Goal: Task Accomplishment & Management: Use online tool/utility

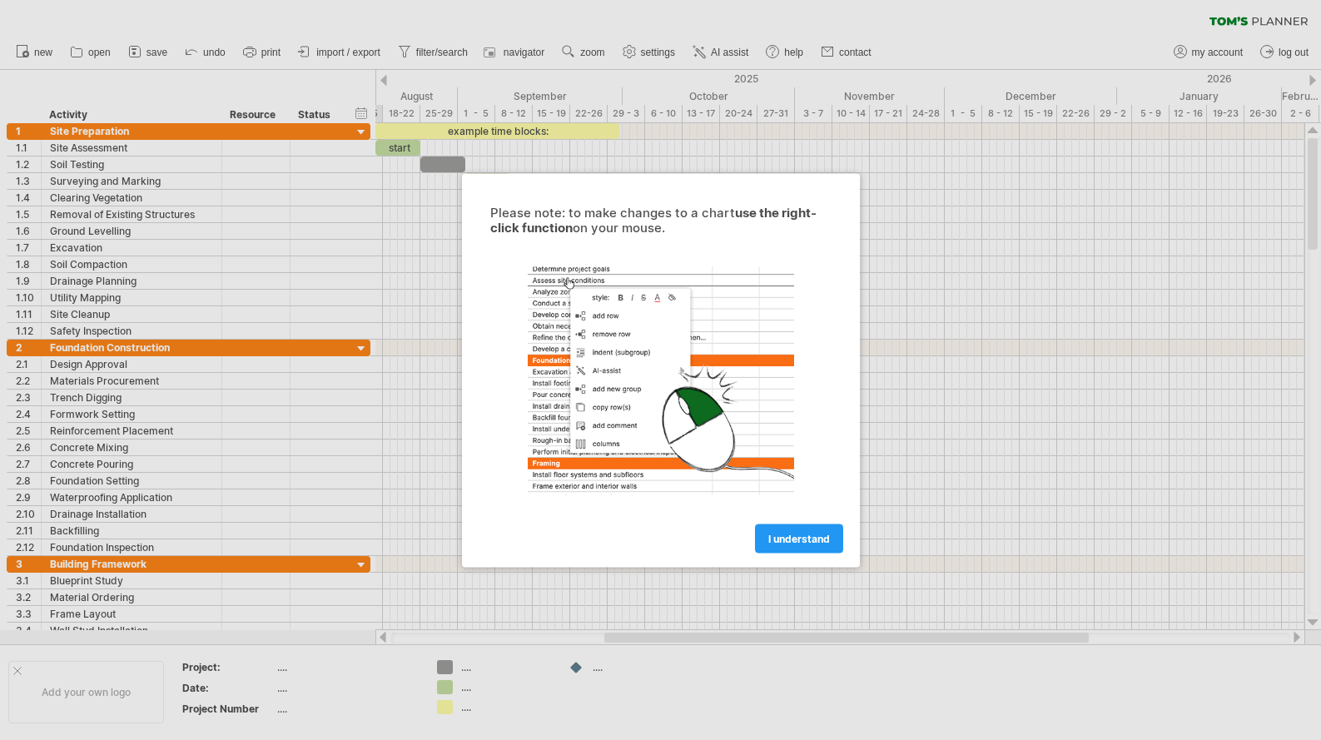
drag, startPoint x: 797, startPoint y: 539, endPoint x: 1042, endPoint y: 423, distance: 271.0
click at [797, 540] on span "I understand" at bounding box center [799, 538] width 62 height 12
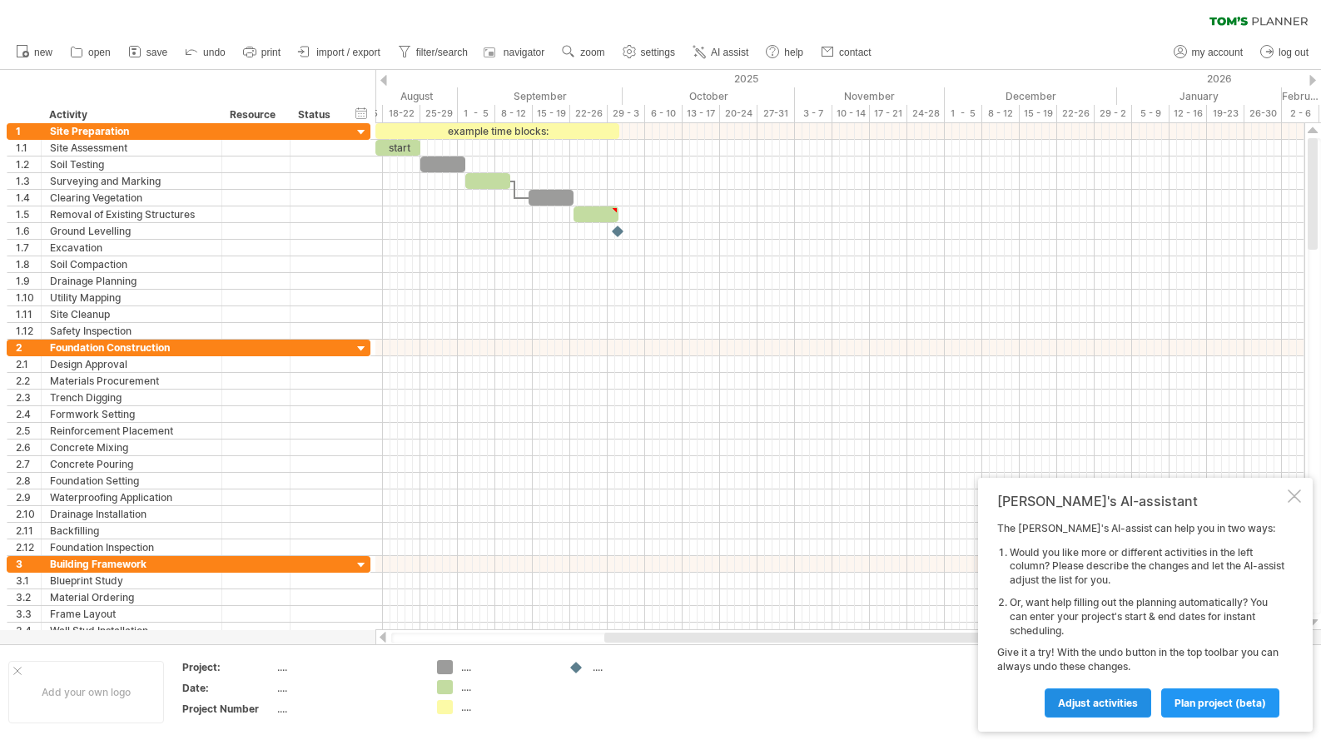
click at [1098, 703] on span "Adjust activities" at bounding box center [1098, 702] width 80 height 12
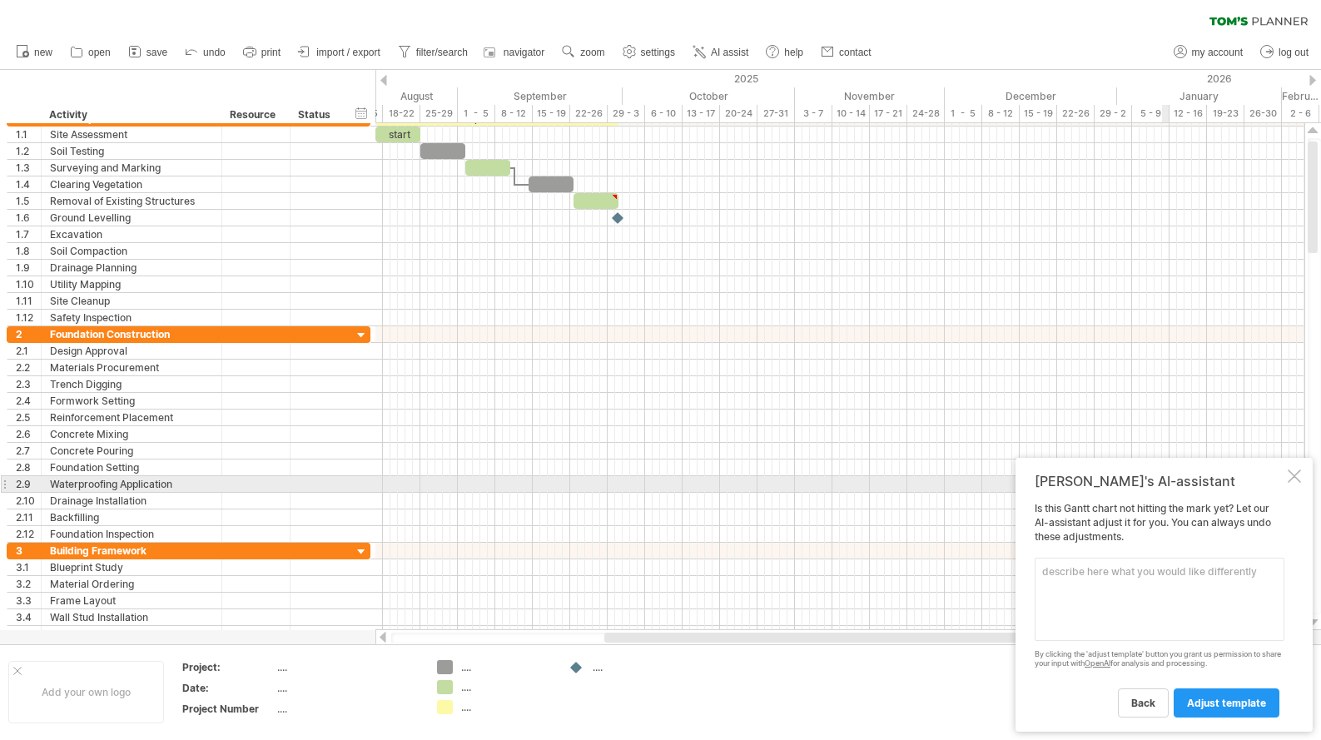
click at [1293, 483] on div at bounding box center [1293, 475] width 13 height 13
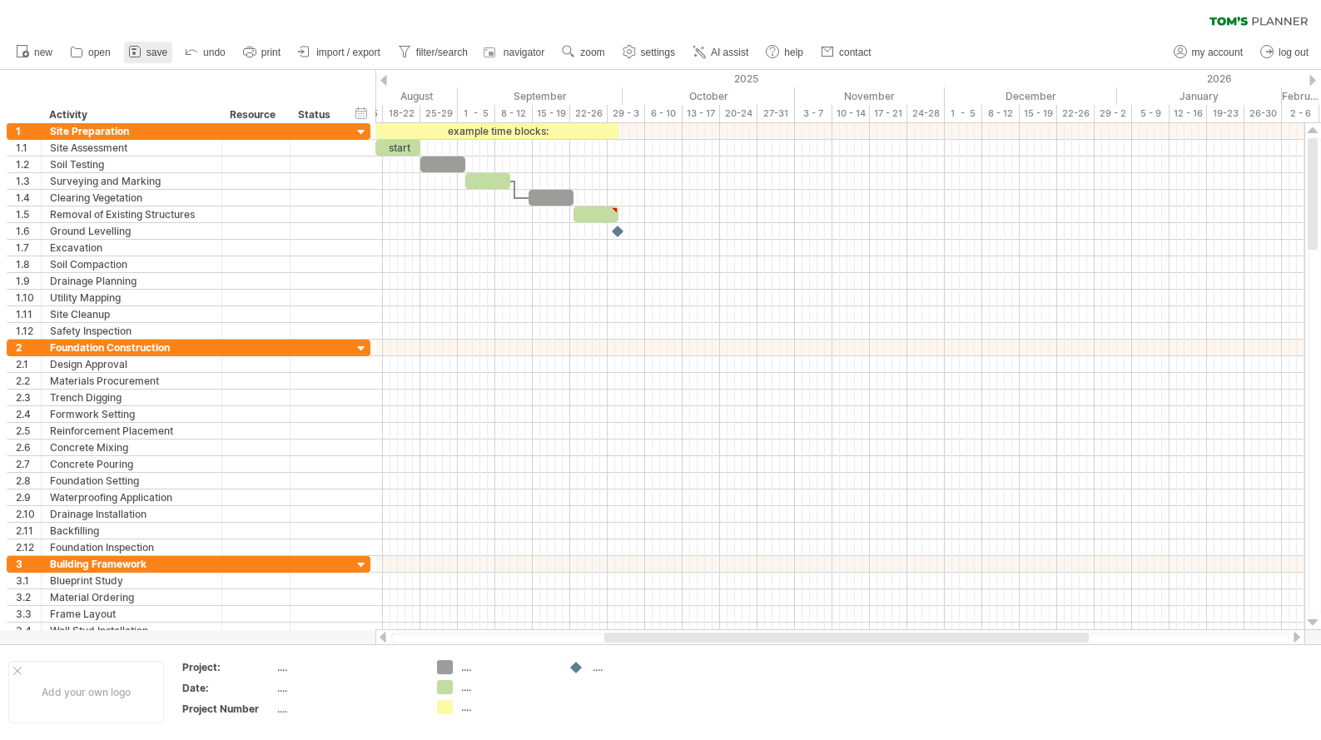
click at [148, 53] on span "save" at bounding box center [156, 53] width 21 height 12
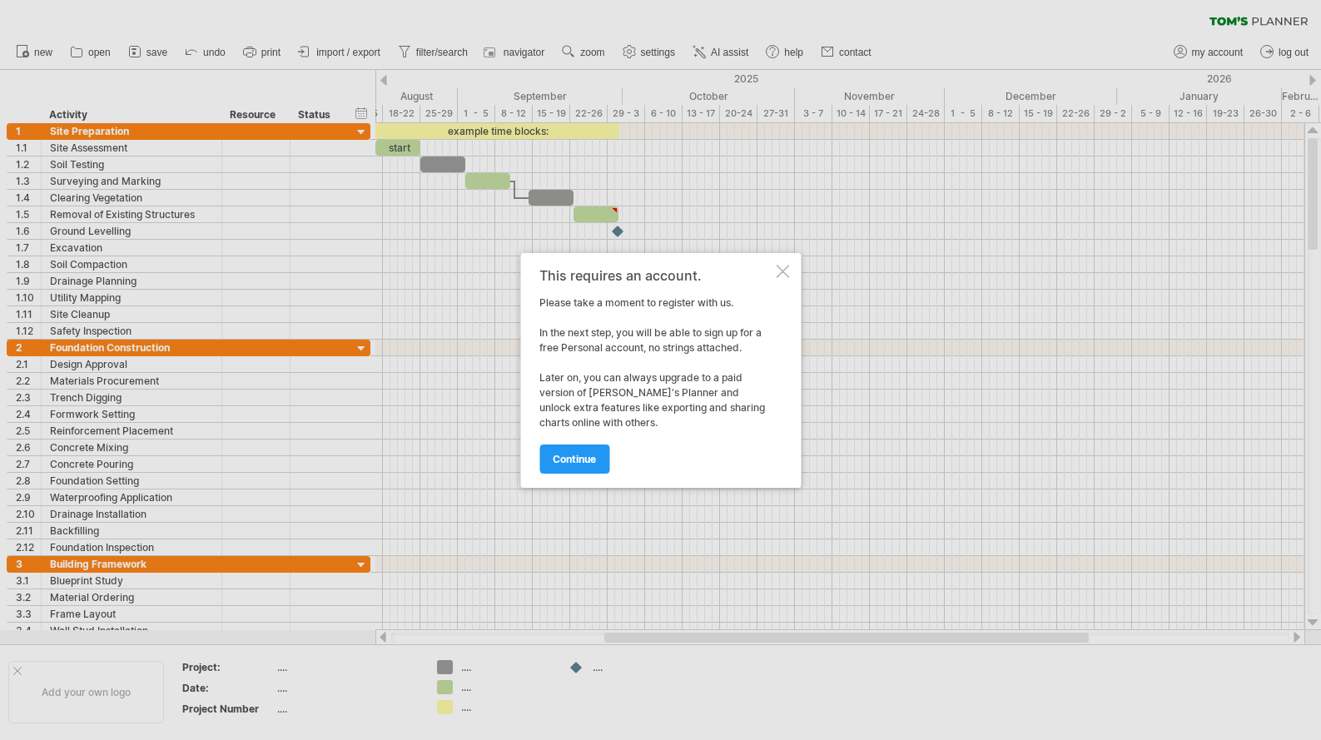
click at [780, 272] on div at bounding box center [782, 271] width 13 height 13
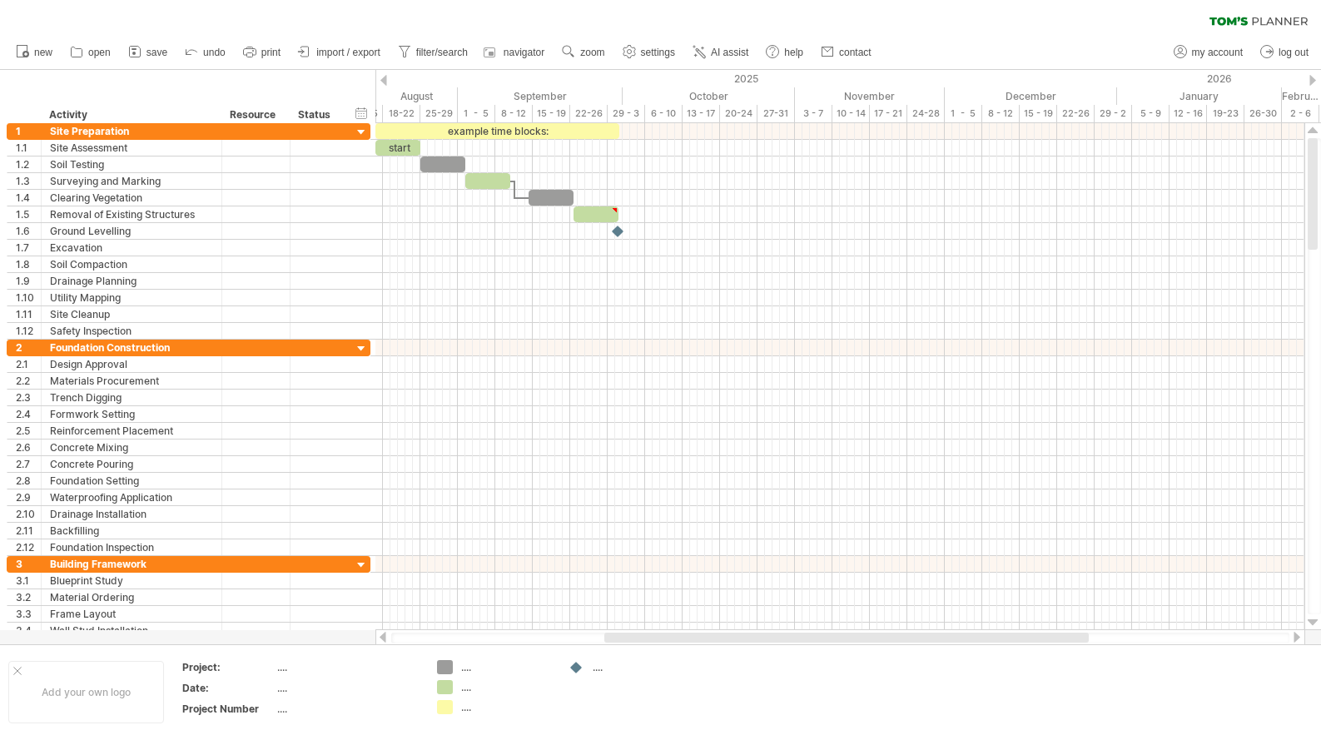
click at [240, 5] on div "clear filter reapply filter" at bounding box center [660, 17] width 1321 height 35
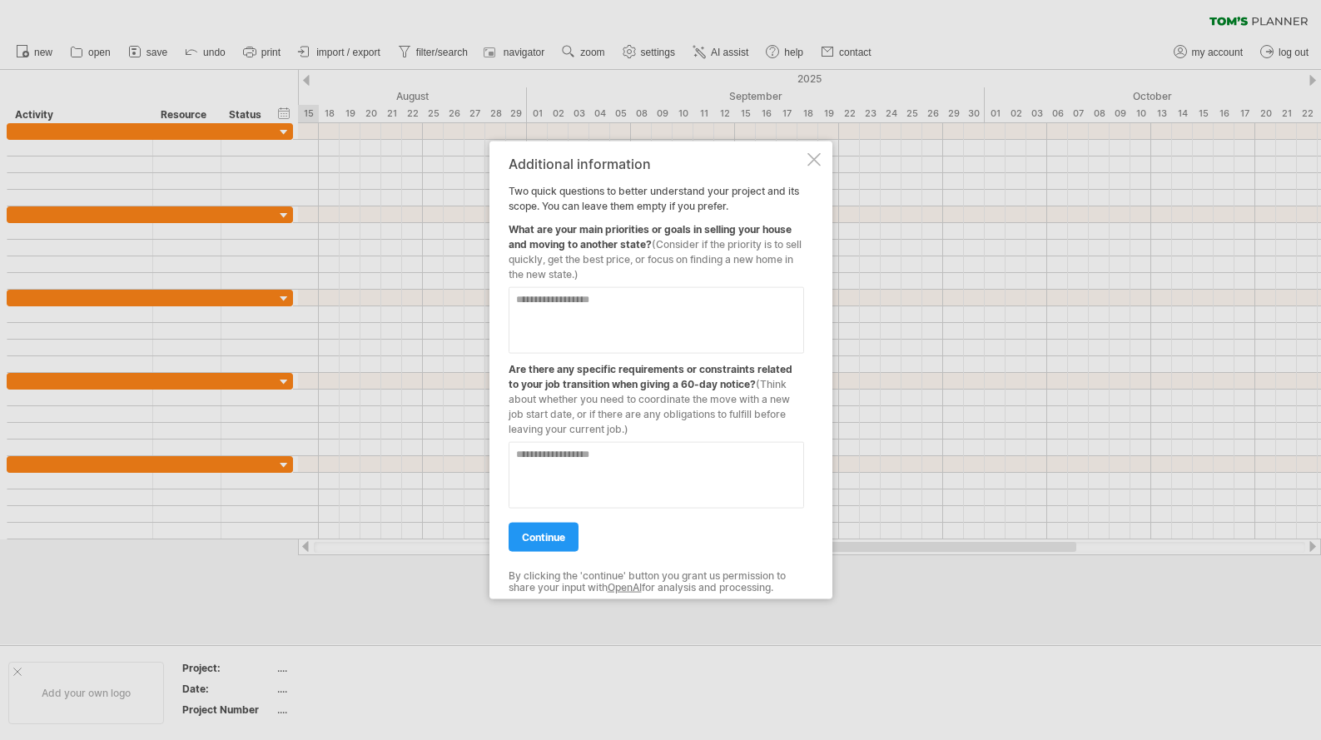
click at [656, 313] on textarea at bounding box center [655, 319] width 295 height 67
click at [661, 469] on textarea at bounding box center [655, 474] width 295 height 67
type textarea "*"
click at [648, 320] on textarea at bounding box center [655, 319] width 295 height 67
type textarea "**********"
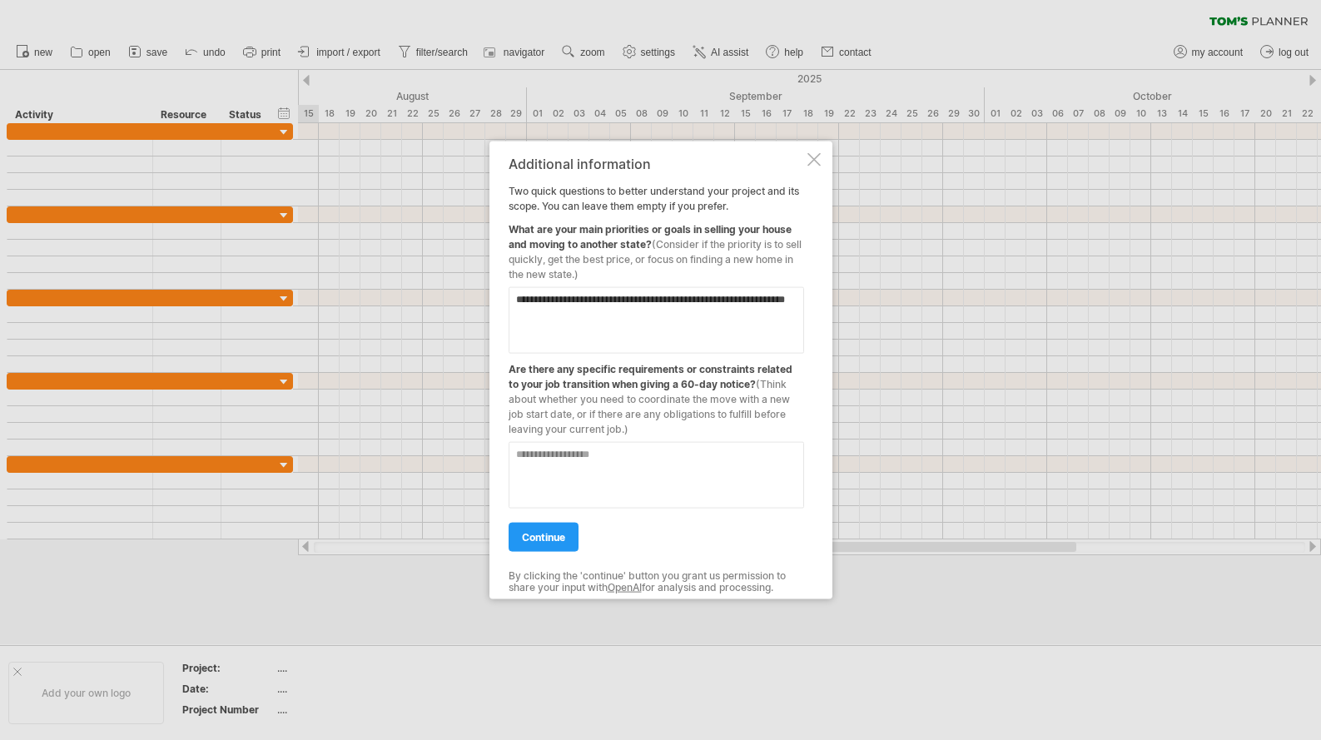
click at [626, 476] on textarea at bounding box center [655, 474] width 295 height 67
click at [610, 478] on textarea at bounding box center [655, 474] width 295 height 67
type textarea "*"
type textarea "**********"
click at [538, 532] on span "continue" at bounding box center [543, 536] width 43 height 12
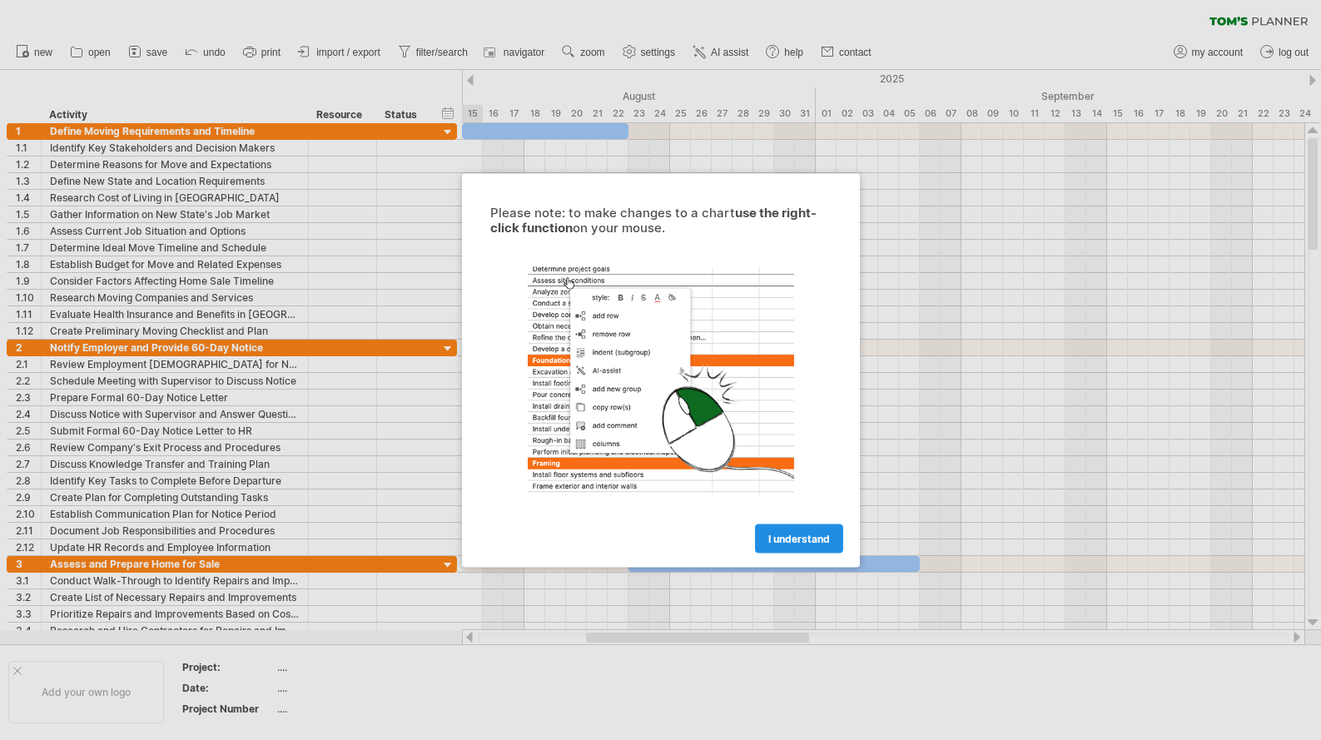
click at [797, 538] on span "I understand" at bounding box center [799, 538] width 62 height 12
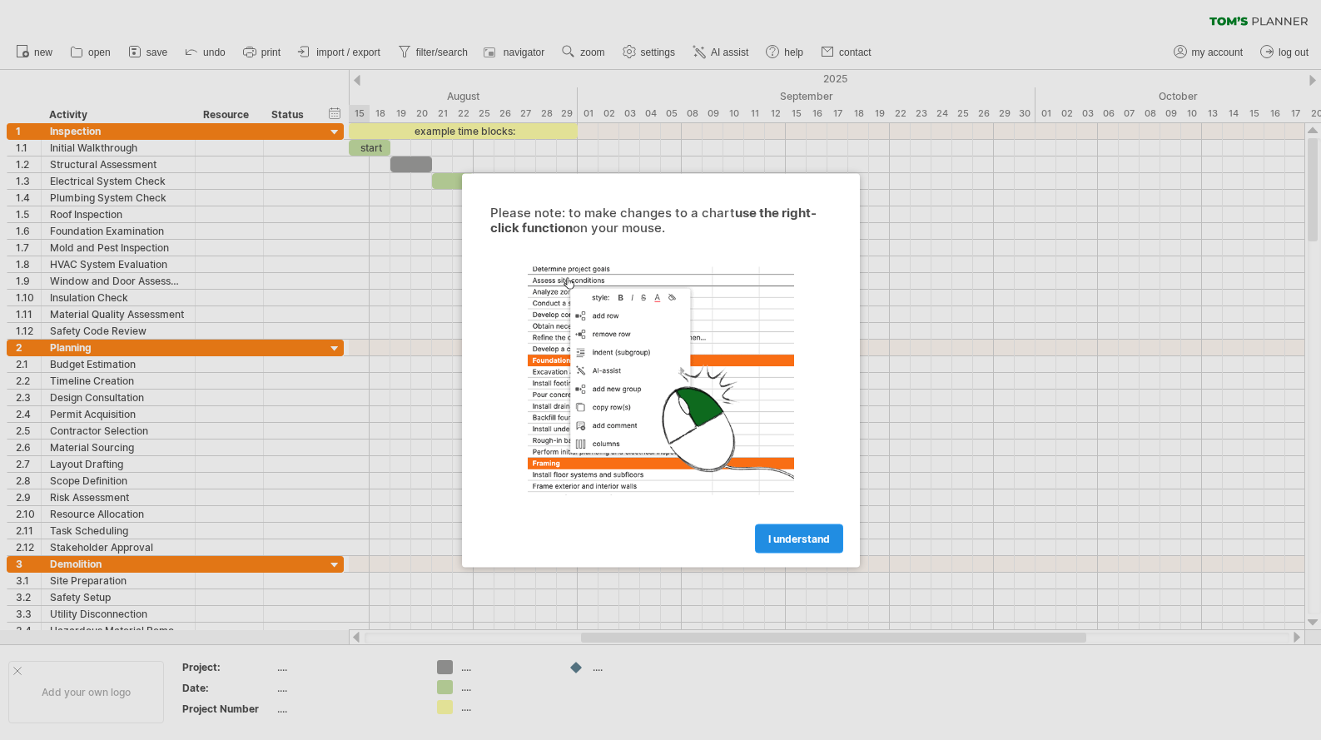
click at [795, 541] on span "I understand" at bounding box center [799, 538] width 62 height 12
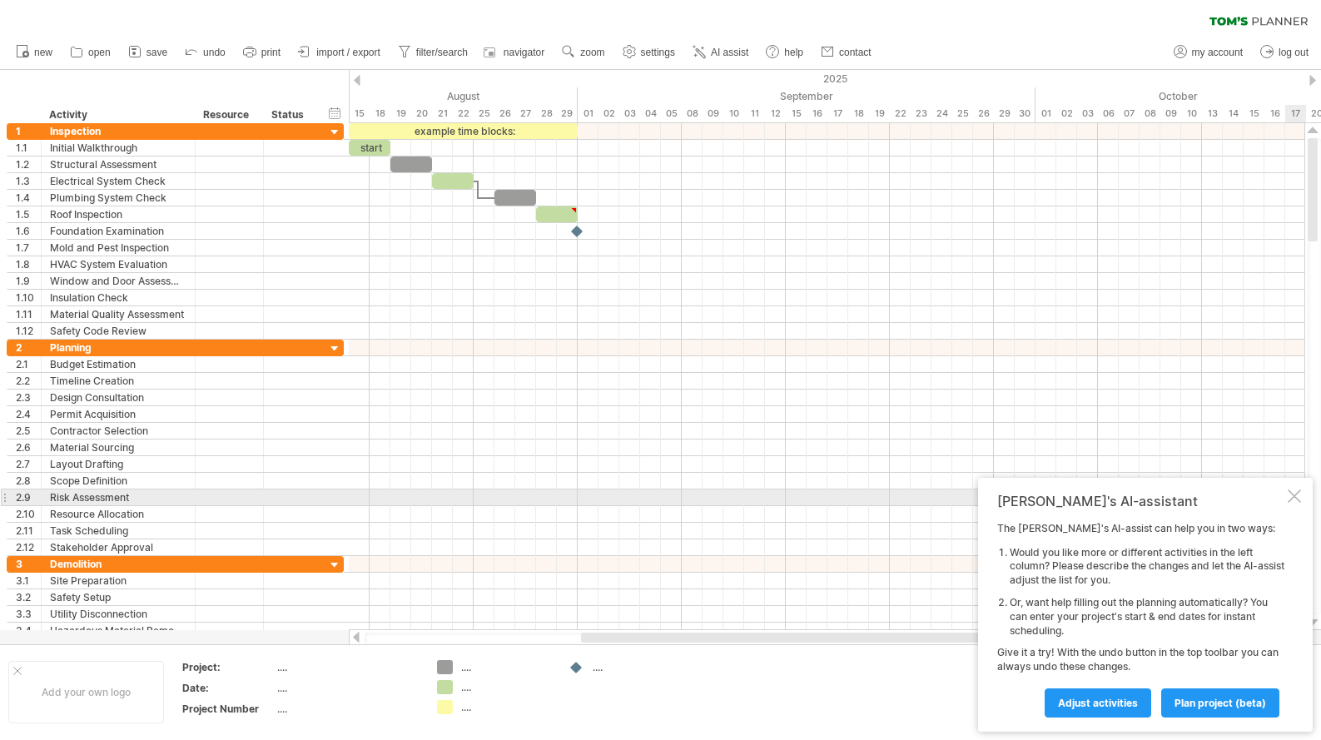
click at [1291, 503] on div at bounding box center [1293, 495] width 13 height 13
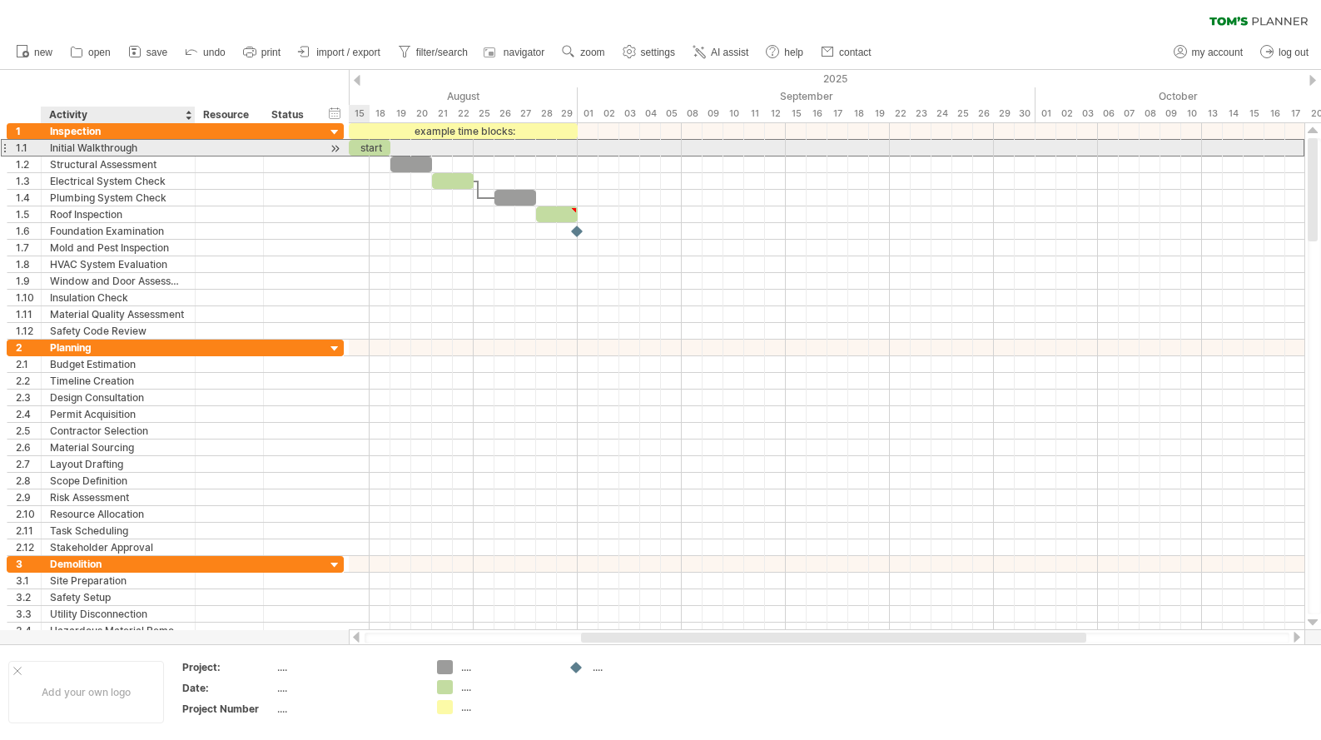
click at [98, 148] on div "Initial Walkthrough" at bounding box center [118, 148] width 136 height 16
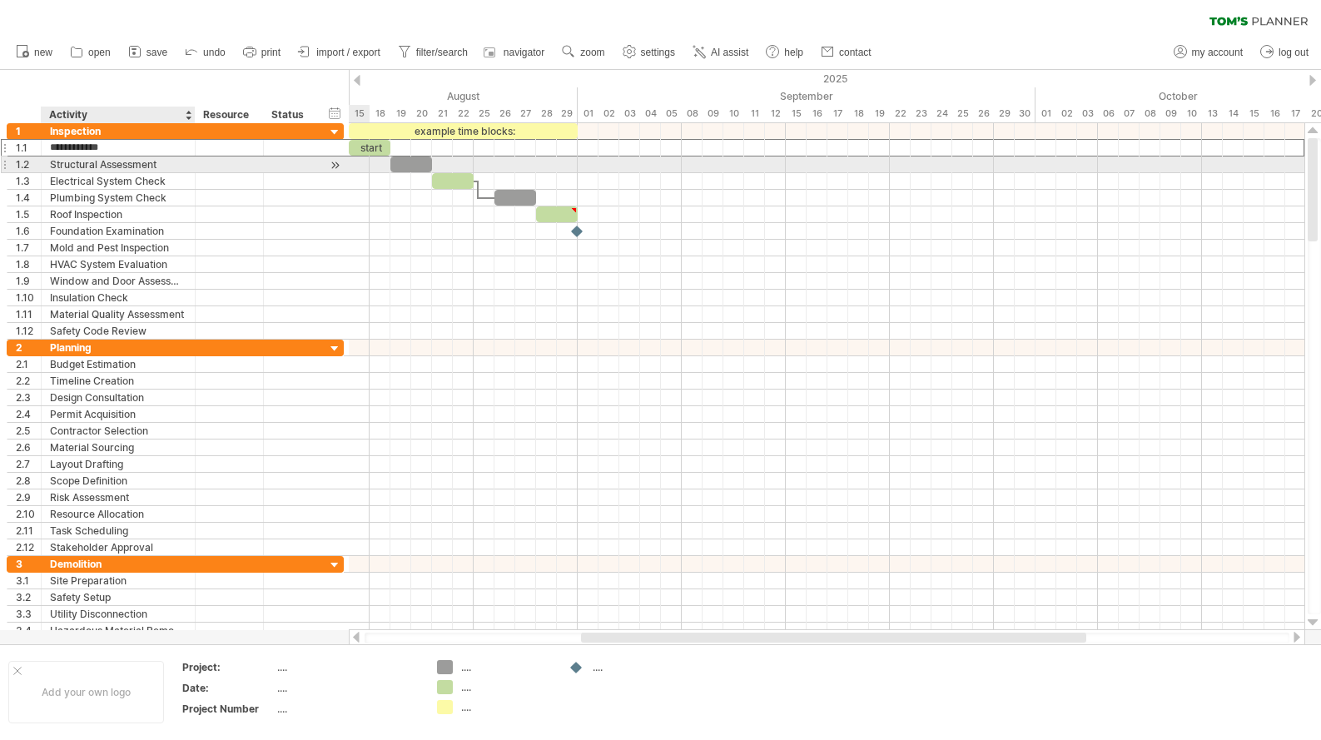
type input "**********"
